Goal: Check status: Check status

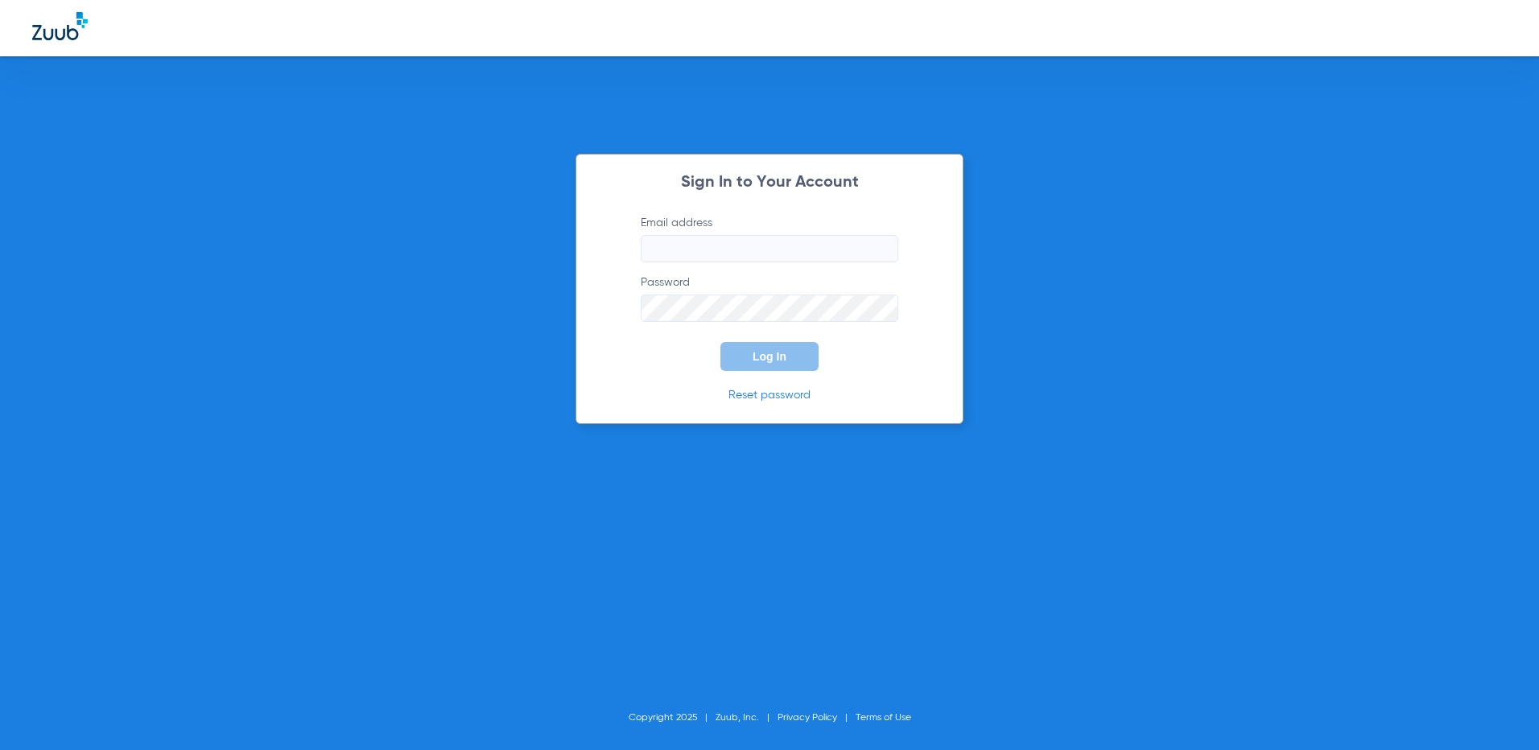
type input "[EMAIL_ADDRESS][DOMAIN_NAME]"
click at [749, 363] on button "Log In" at bounding box center [770, 356] width 98 height 29
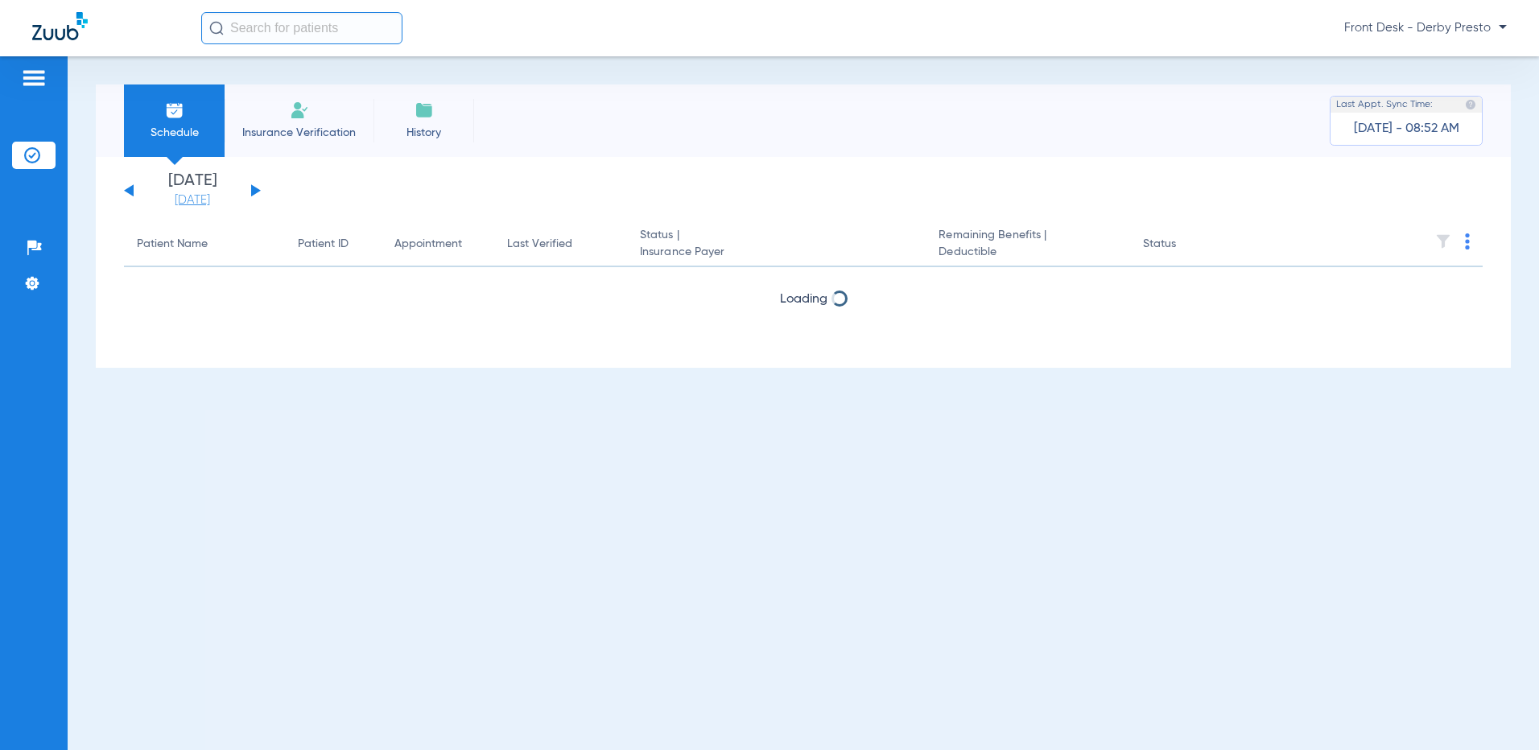
click at [209, 199] on link "[DATE]" at bounding box center [192, 200] width 97 height 16
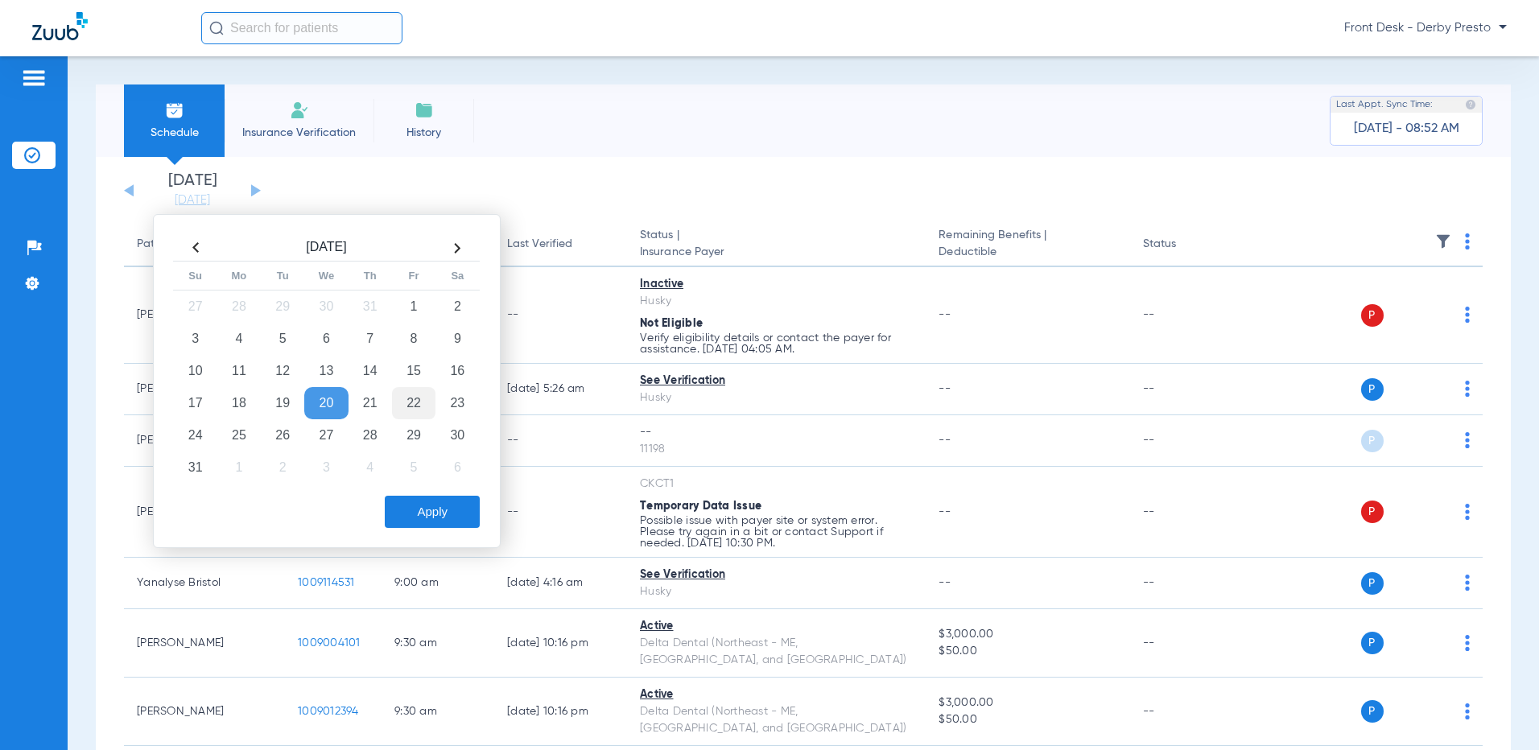
click at [408, 407] on td "22" at bounding box center [413, 403] width 43 height 32
click at [432, 514] on button "Apply" at bounding box center [432, 512] width 95 height 32
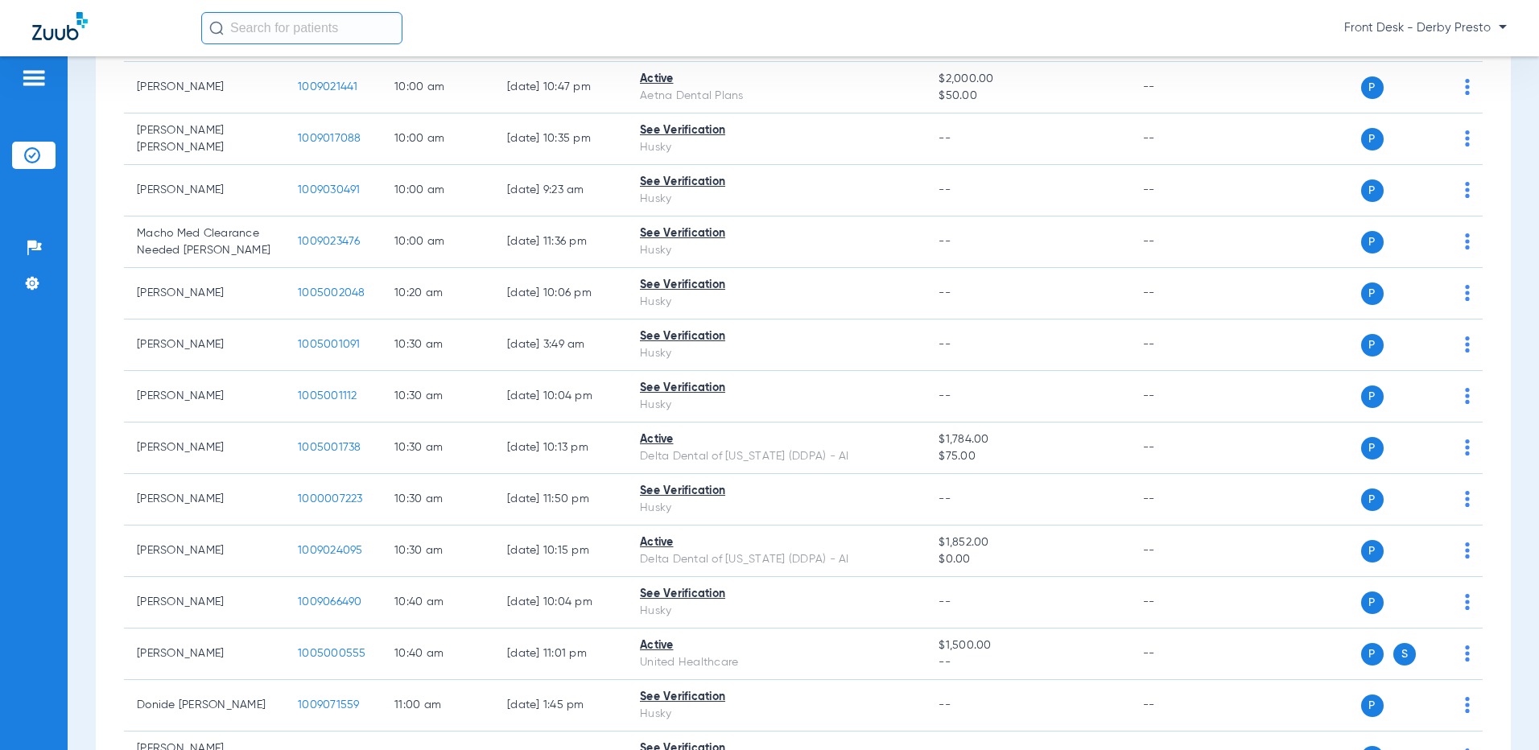
scroll to position [1208, 0]
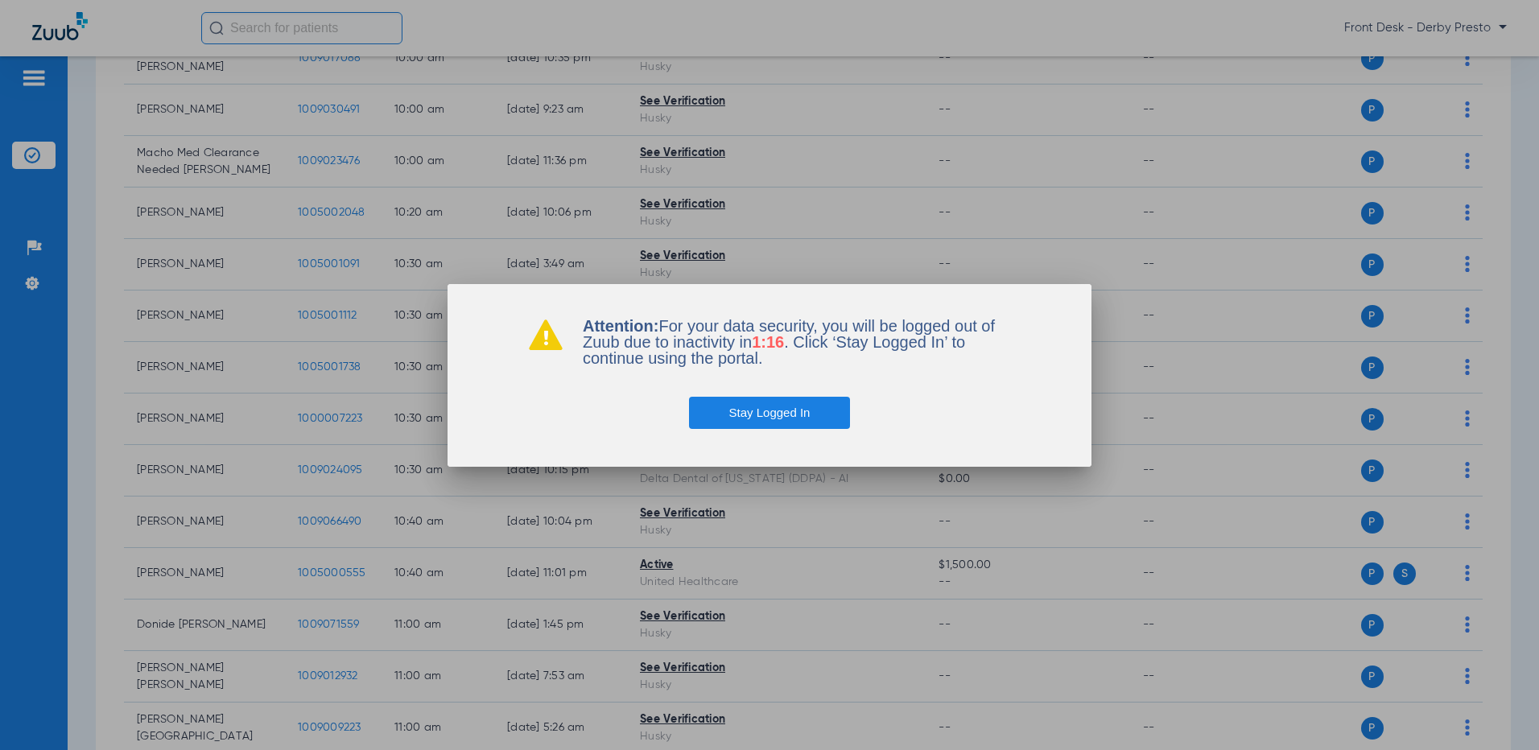
click at [795, 418] on button "Stay Logged In" at bounding box center [770, 413] width 162 height 32
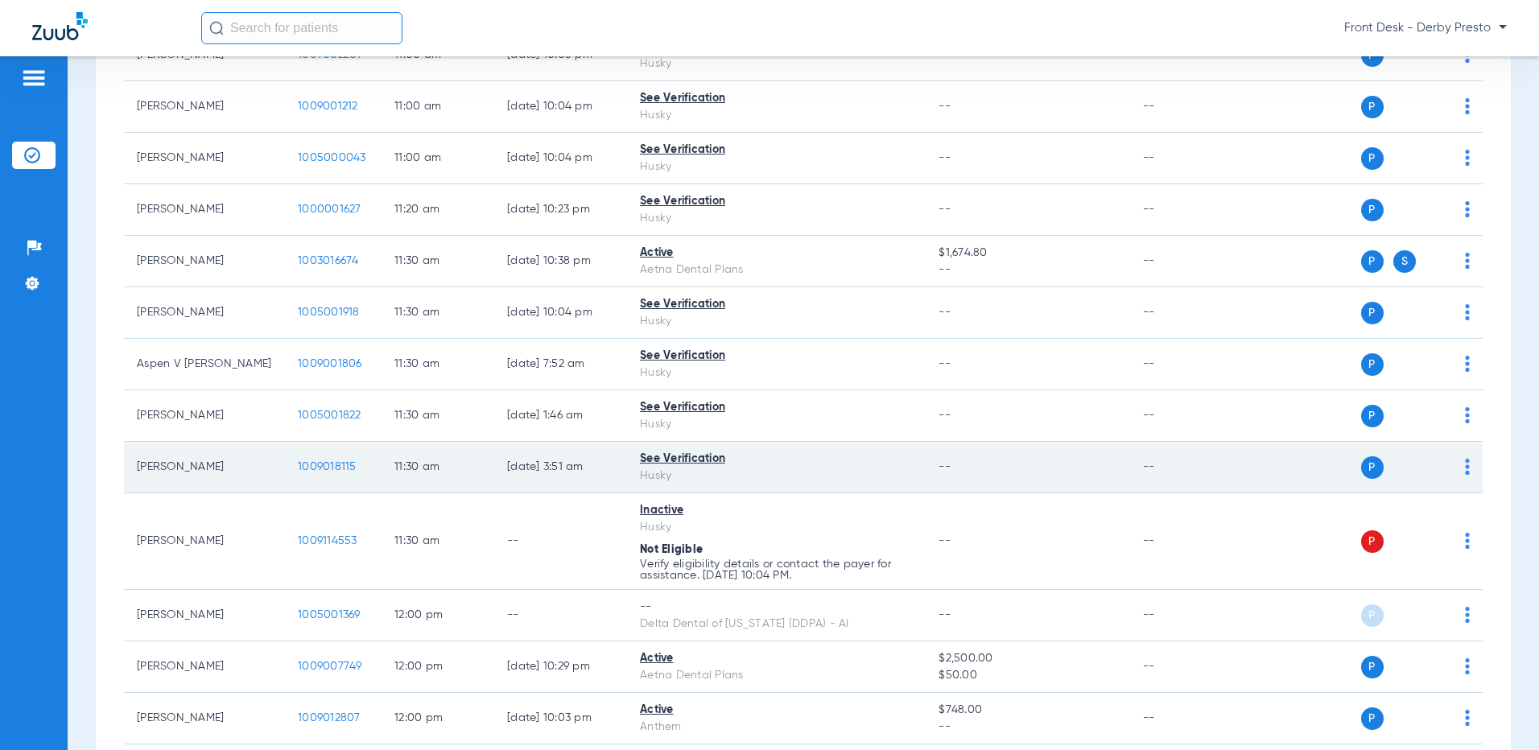
scroll to position [2013, 0]
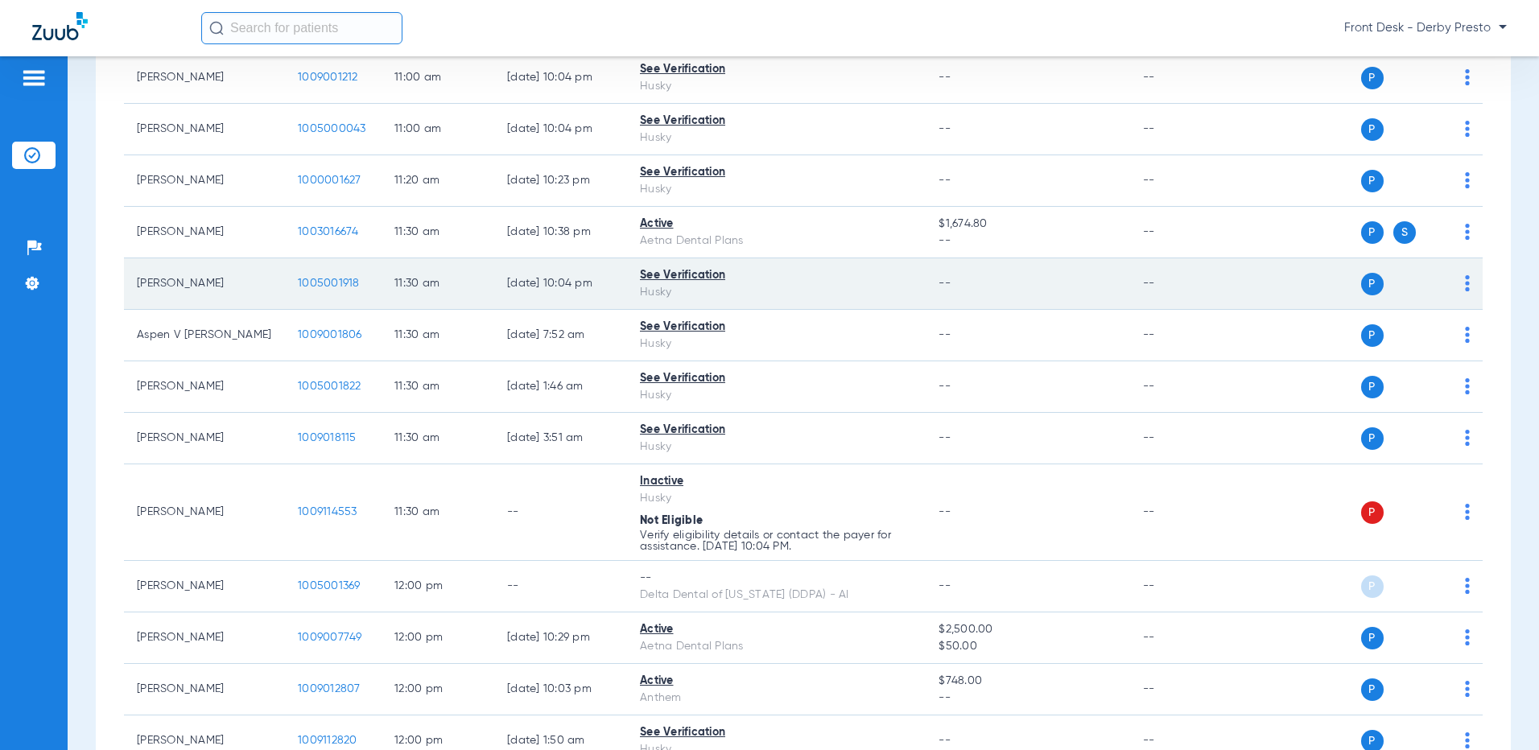
click at [469, 291] on td "11:30 AM" at bounding box center [438, 284] width 113 height 52
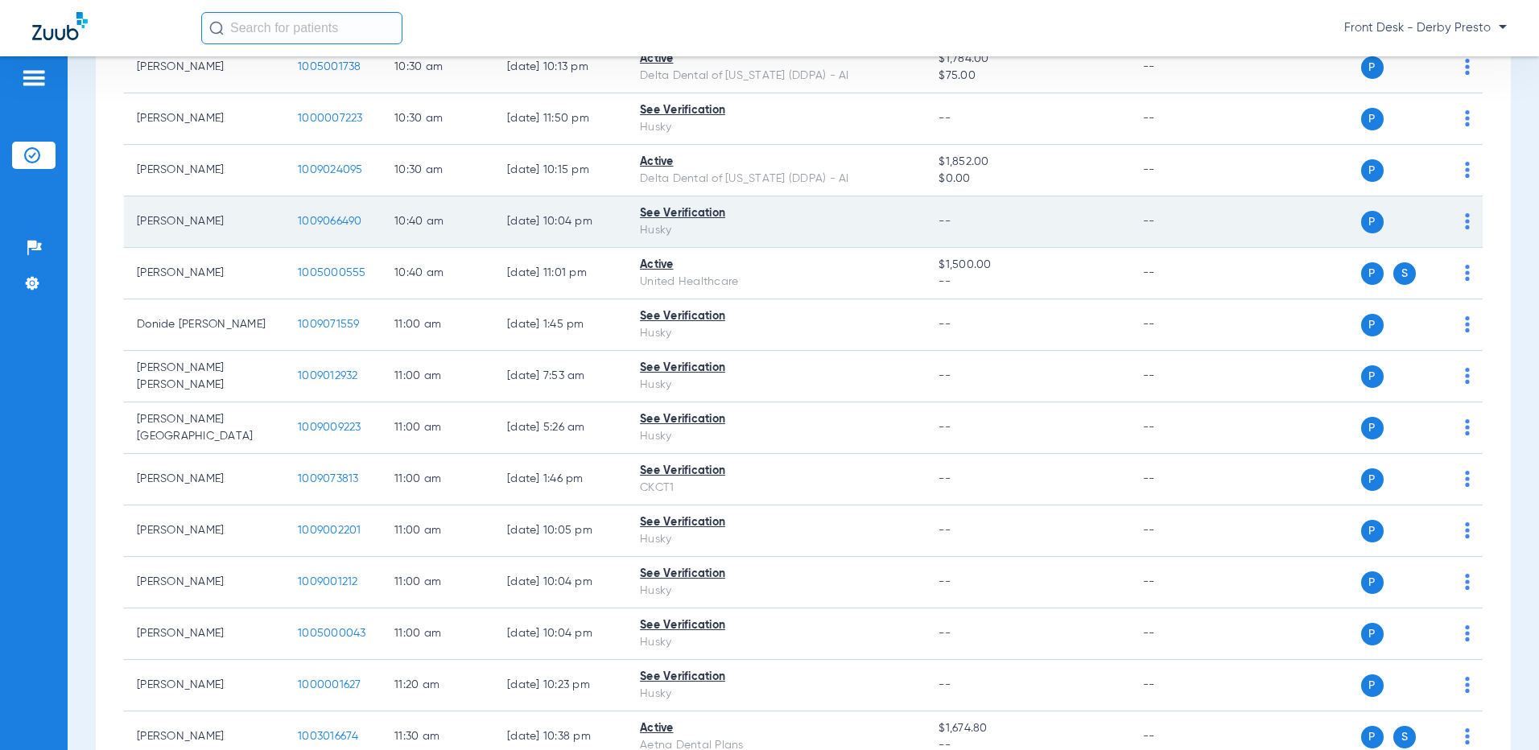
scroll to position [1530, 0]
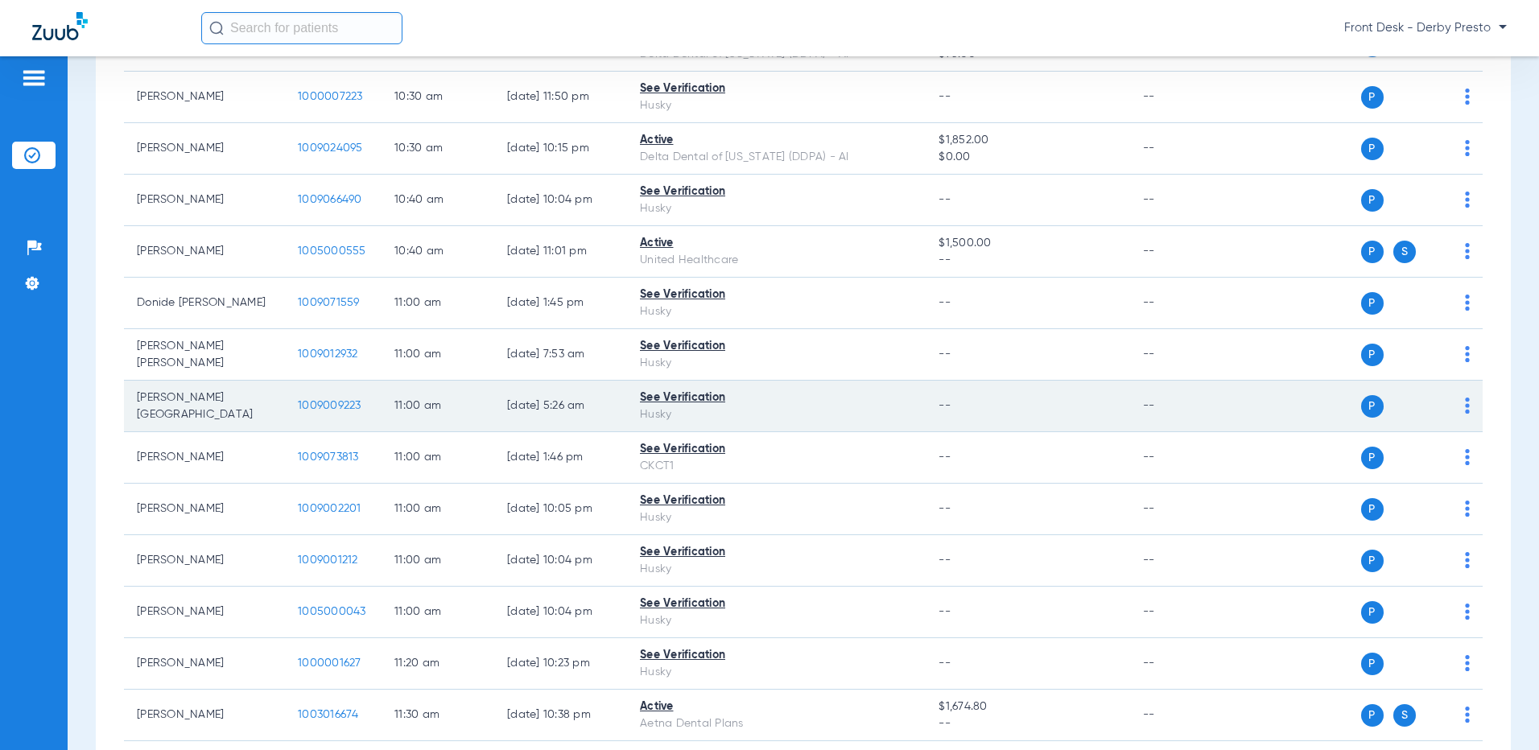
drag, startPoint x: 454, startPoint y: 415, endPoint x: 172, endPoint y: 403, distance: 282.0
click at [454, 415] on td "11:00 AM" at bounding box center [438, 407] width 113 height 52
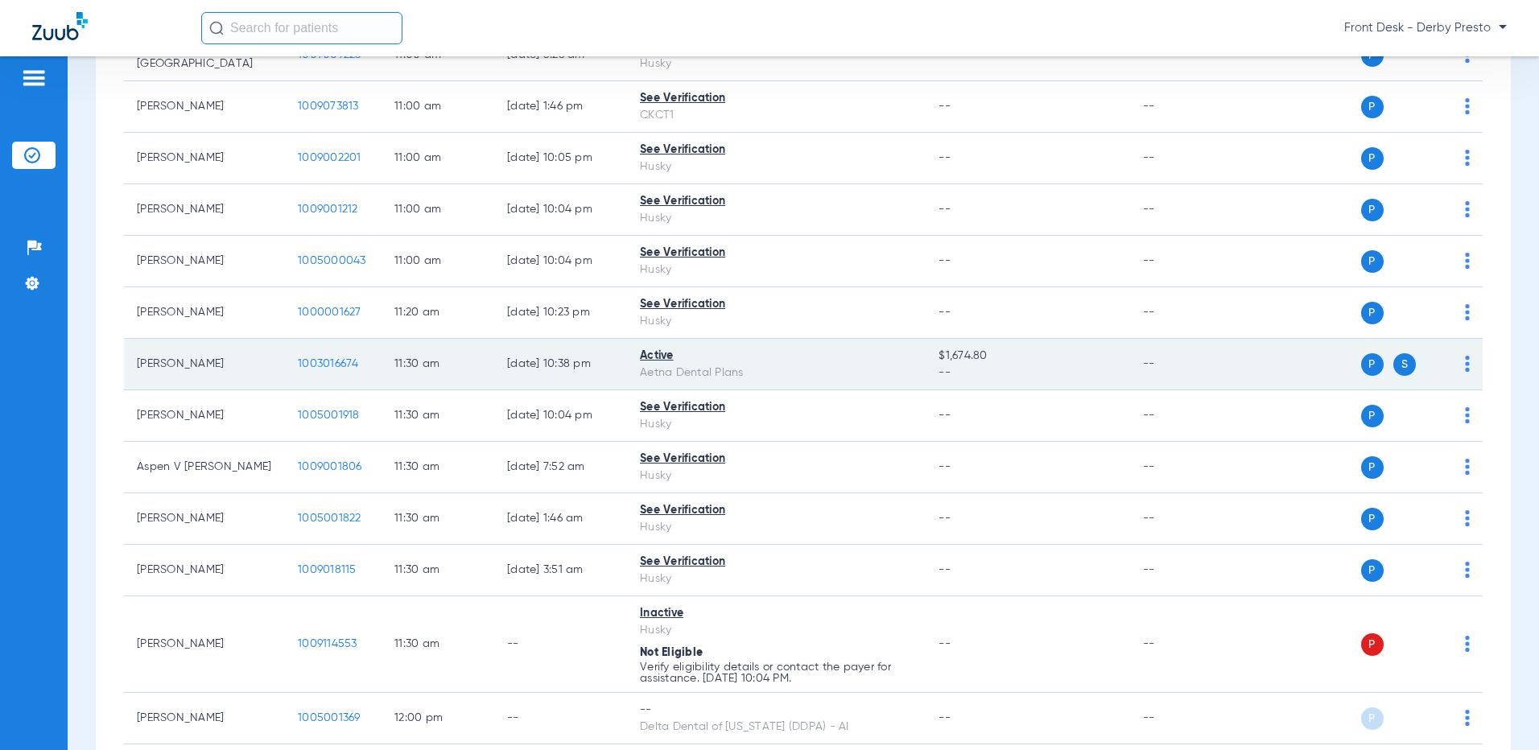
scroll to position [1852, 0]
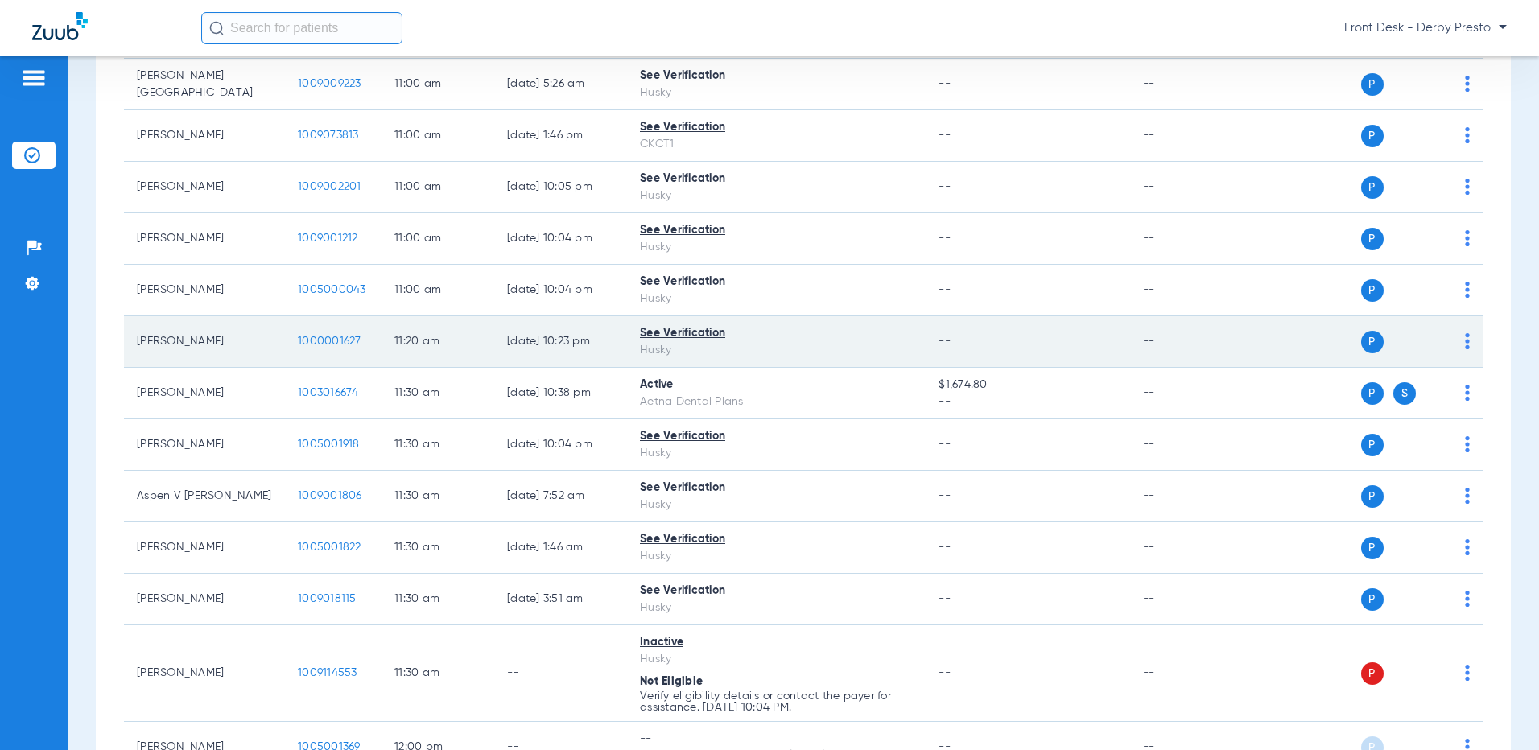
click at [462, 342] on td "11:20 AM" at bounding box center [438, 342] width 113 height 52
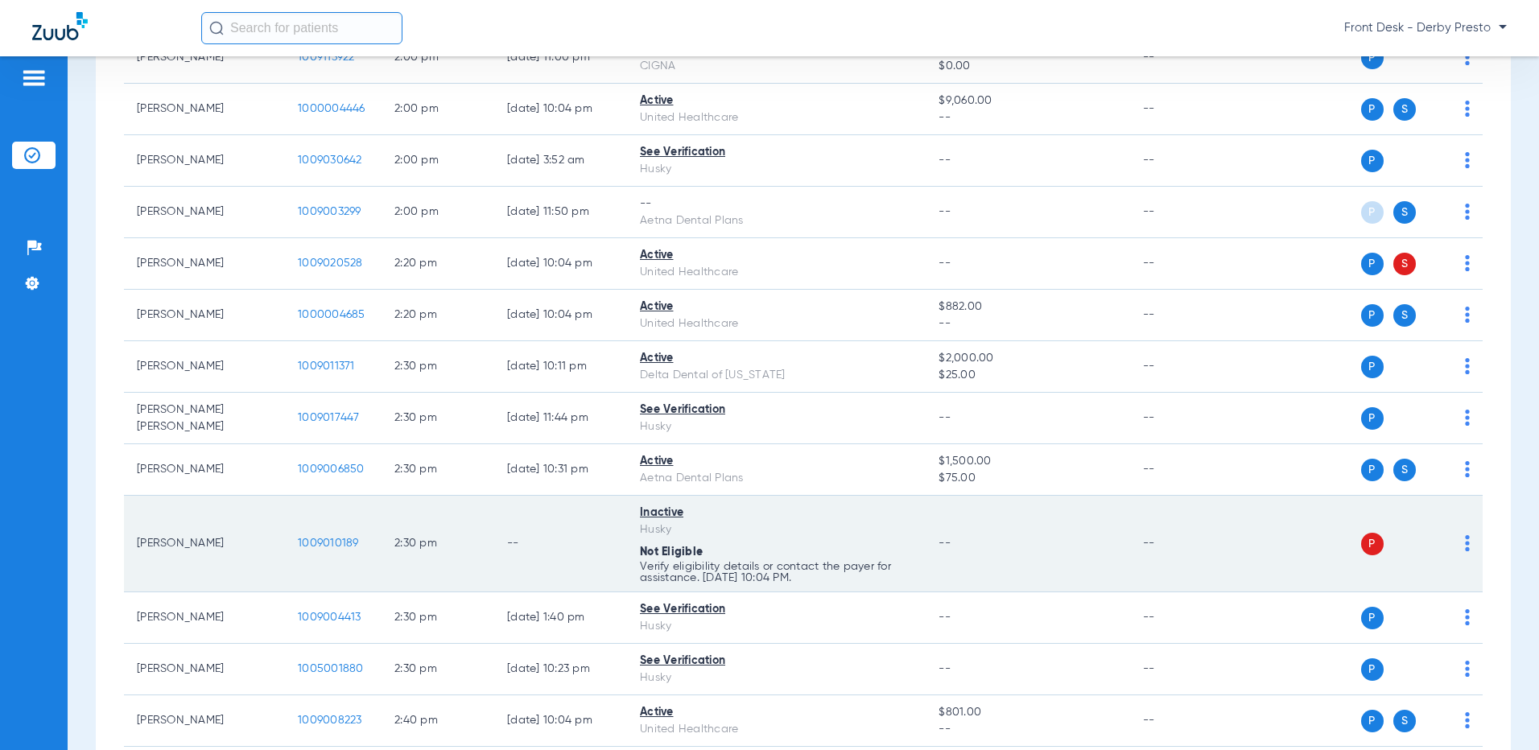
scroll to position [3554, 0]
